Goal: Task Accomplishment & Management: Use online tool/utility

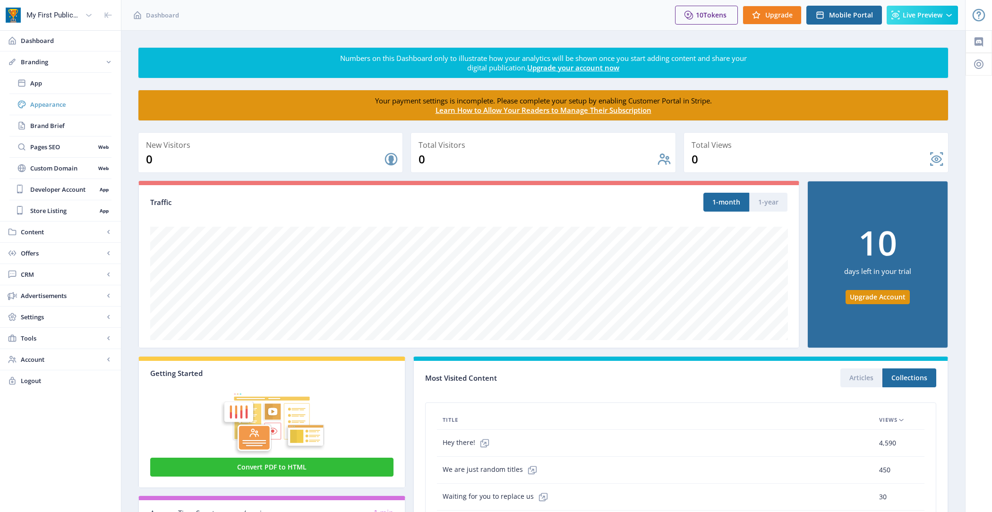
click at [77, 103] on span "Appearance" at bounding box center [70, 104] width 81 height 9
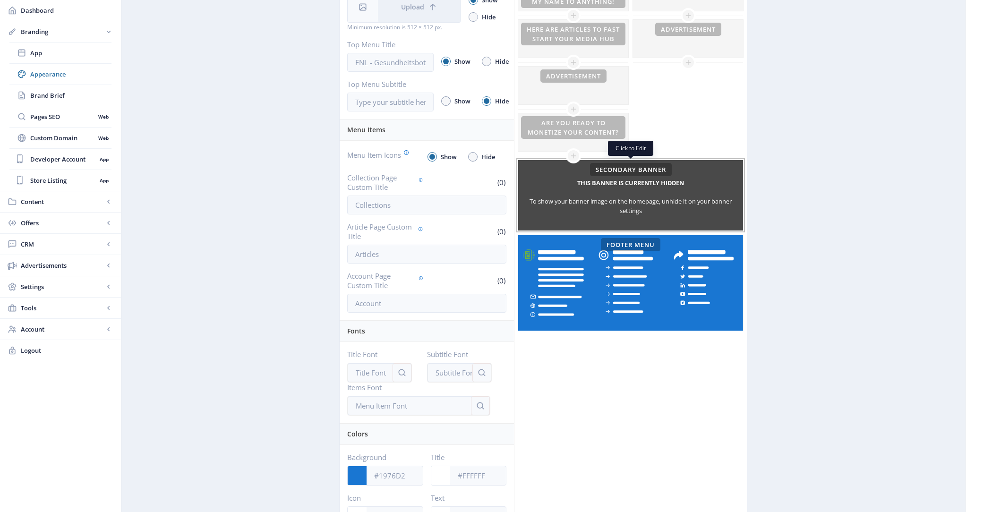
click at [599, 180] on h5 "This banner is currently hidden" at bounding box center [630, 182] width 107 height 15
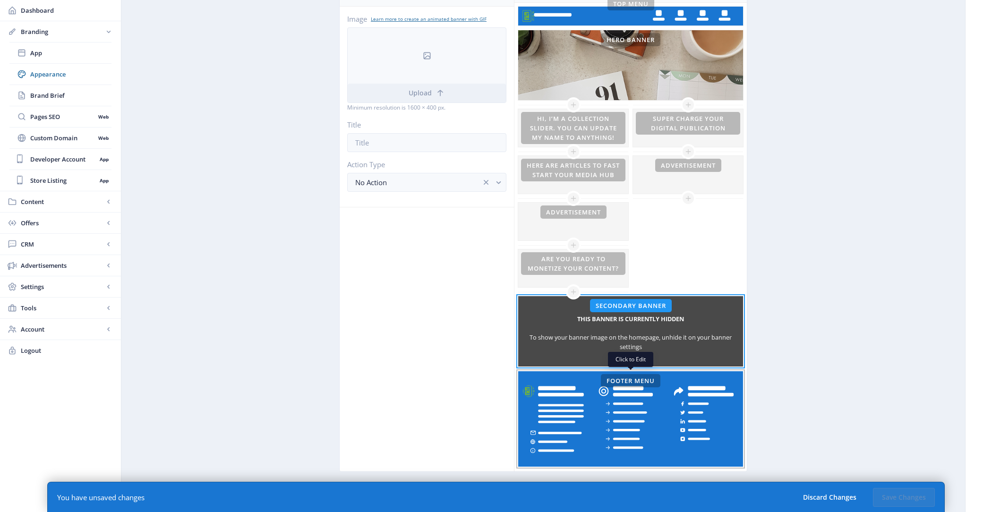
click at [567, 419] on rect at bounding box center [630, 418] width 225 height 95
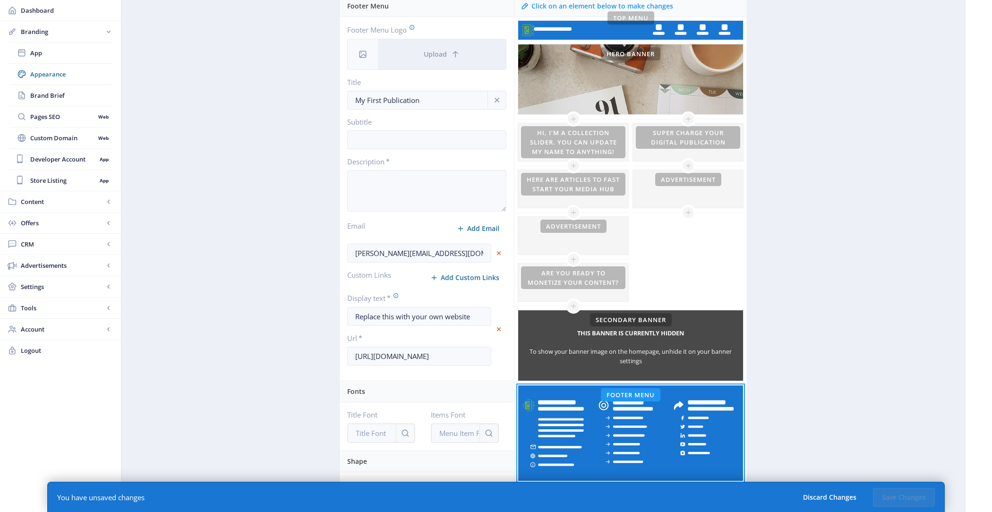
scroll to position [121, 0]
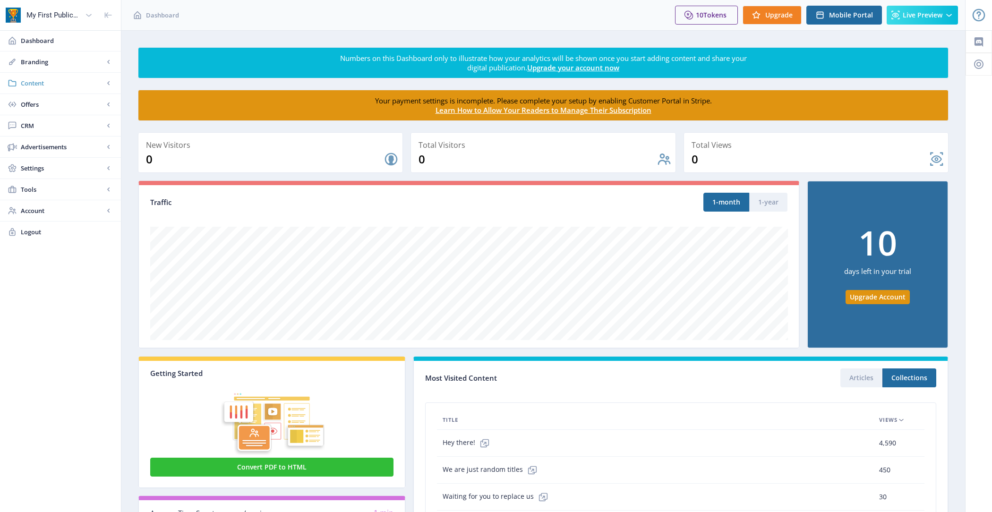
click at [77, 87] on span "Content" at bounding box center [62, 82] width 83 height 9
click at [76, 154] on link "Import PDF" at bounding box center [60, 147] width 102 height 21
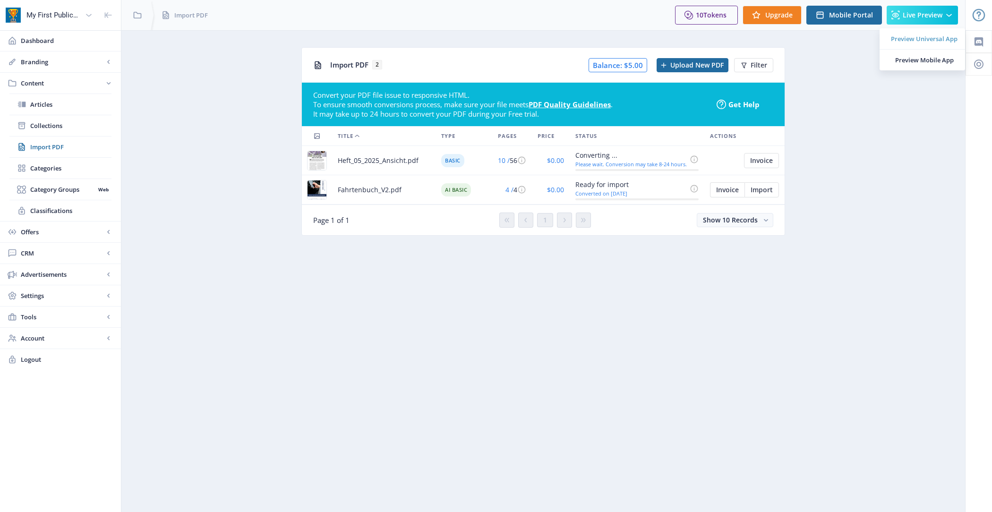
click at [915, 33] on link "Preview Universal App" at bounding box center [923, 38] width 86 height 21
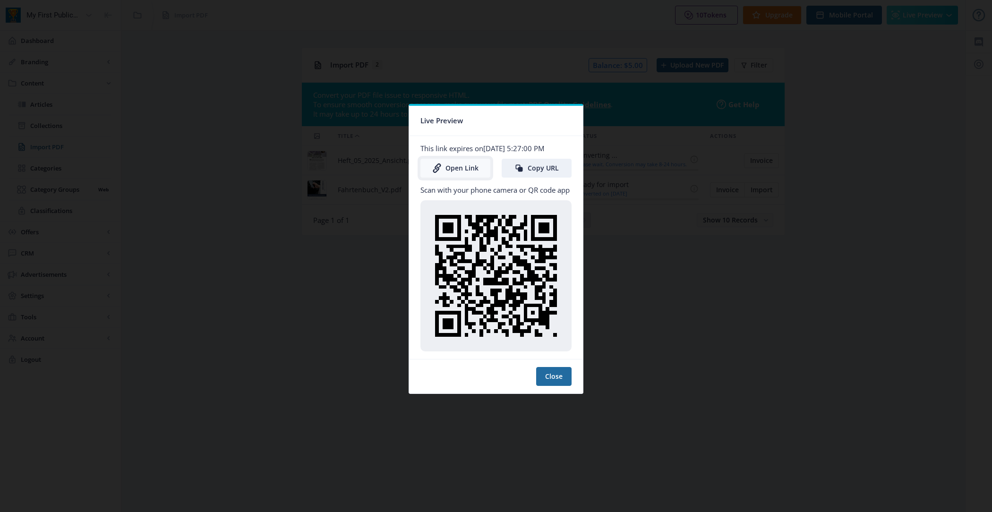
click at [457, 172] on link "Open Link" at bounding box center [455, 168] width 70 height 19
click at [553, 379] on button "Close" at bounding box center [553, 376] width 35 height 19
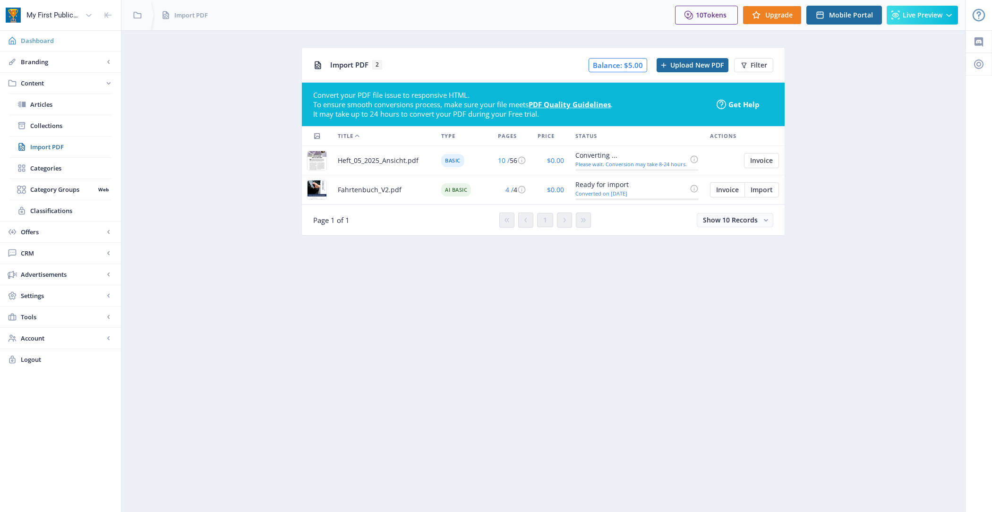
click at [61, 42] on span "Dashboard" at bounding box center [67, 40] width 93 height 9
